Goal: Transaction & Acquisition: Obtain resource

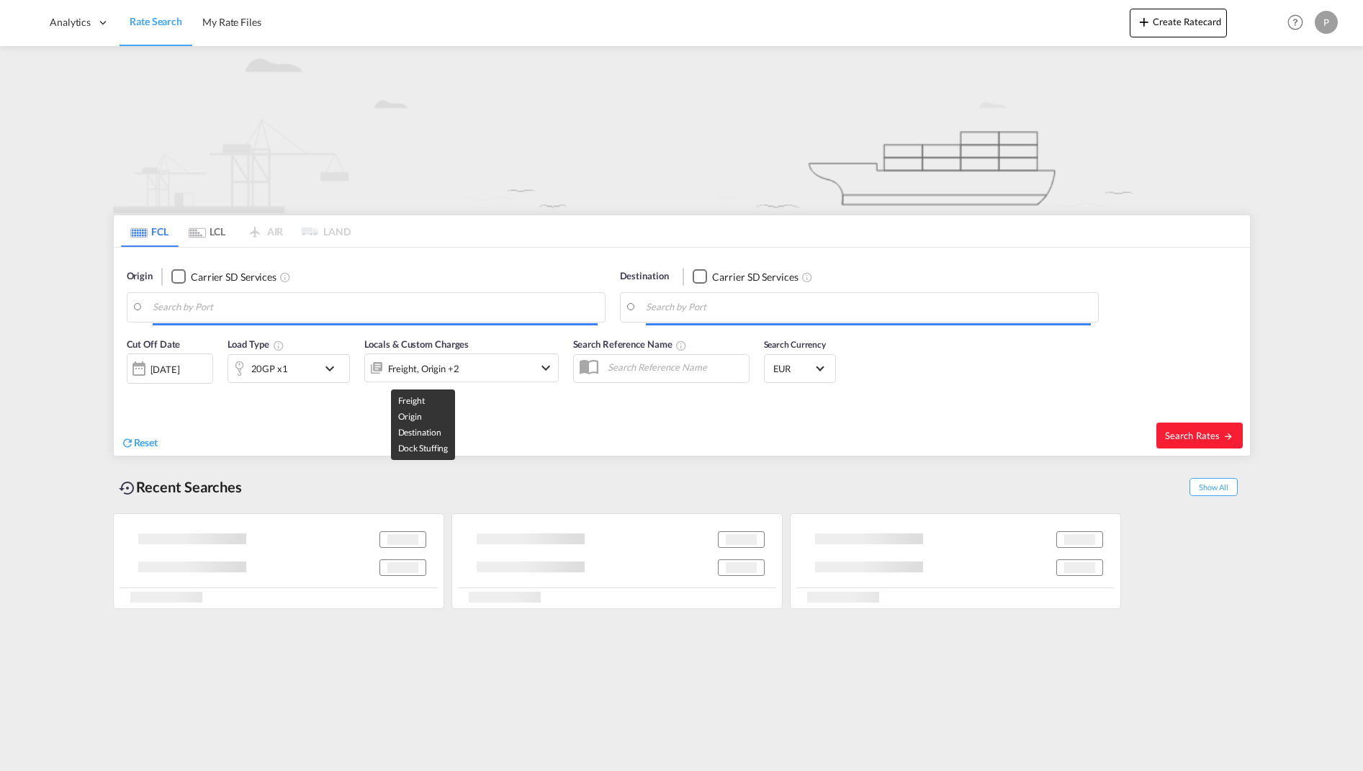
type input "[GEOGRAPHIC_DATA], [GEOGRAPHIC_DATA]"
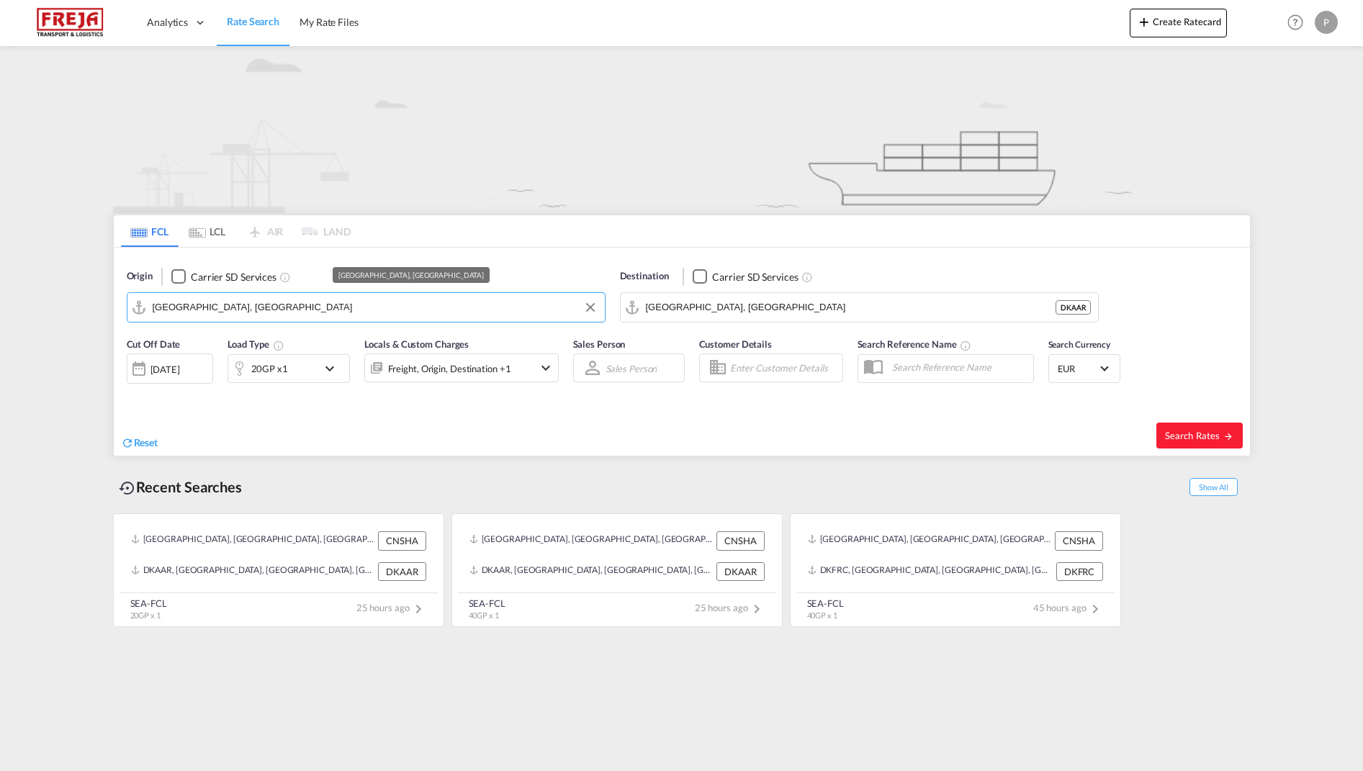
click at [316, 305] on input "[GEOGRAPHIC_DATA], [GEOGRAPHIC_DATA]" at bounding box center [375, 308] width 445 height 22
click at [1209, 435] on span "Search Rates" at bounding box center [1199, 436] width 69 height 12
type input "CNSHA to DKAAR / [DATE]"
